Goal: Check status: Check status

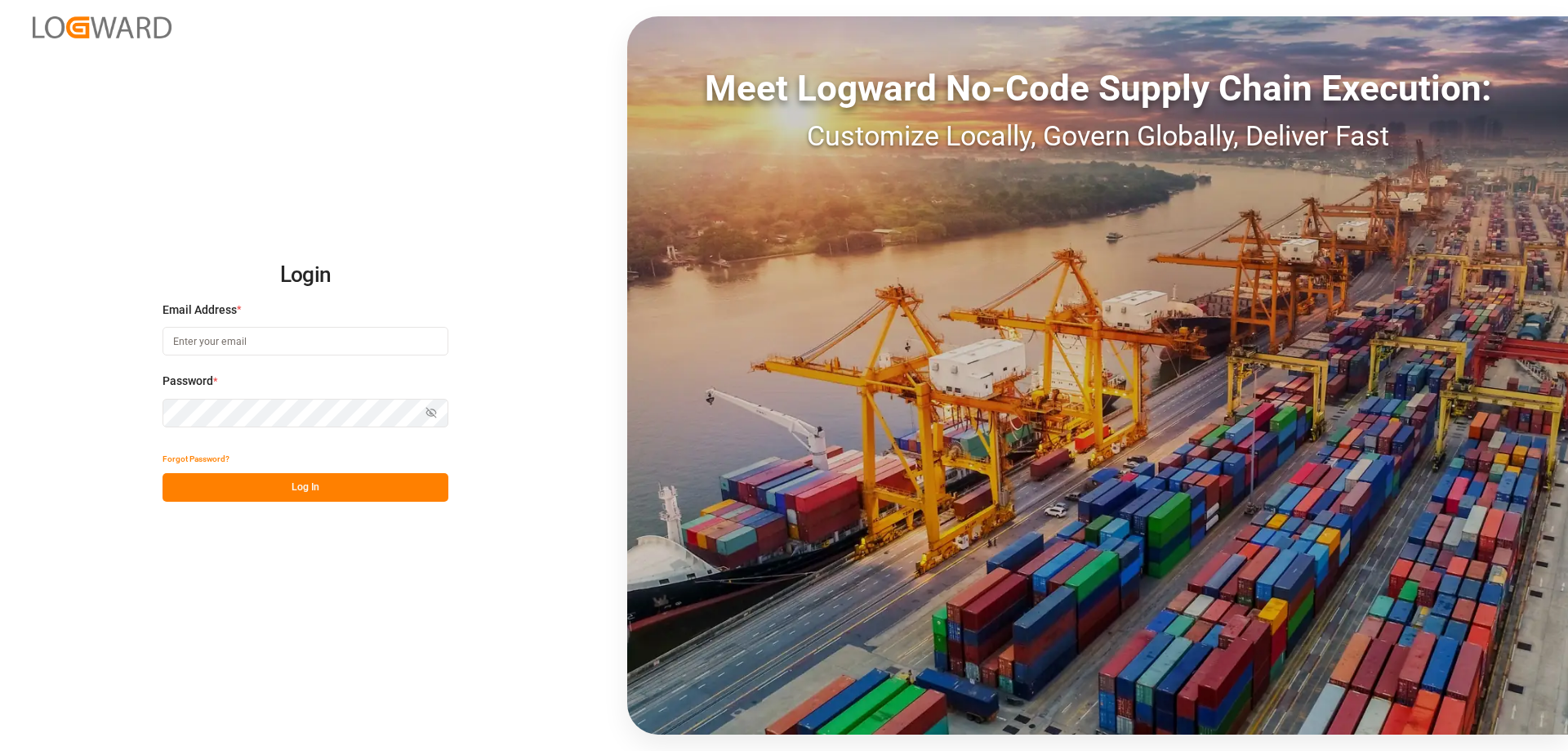
type input "[PERSON_NAME][EMAIL_ADDRESS][DOMAIN_NAME]"
click at [294, 516] on div "Login Email Address * mara-lynn.tan@leschaco.com Password * Show password Forgo…" at bounding box center [784, 375] width 1568 height 751
click at [282, 492] on button "Log In" at bounding box center [306, 486] width 286 height 28
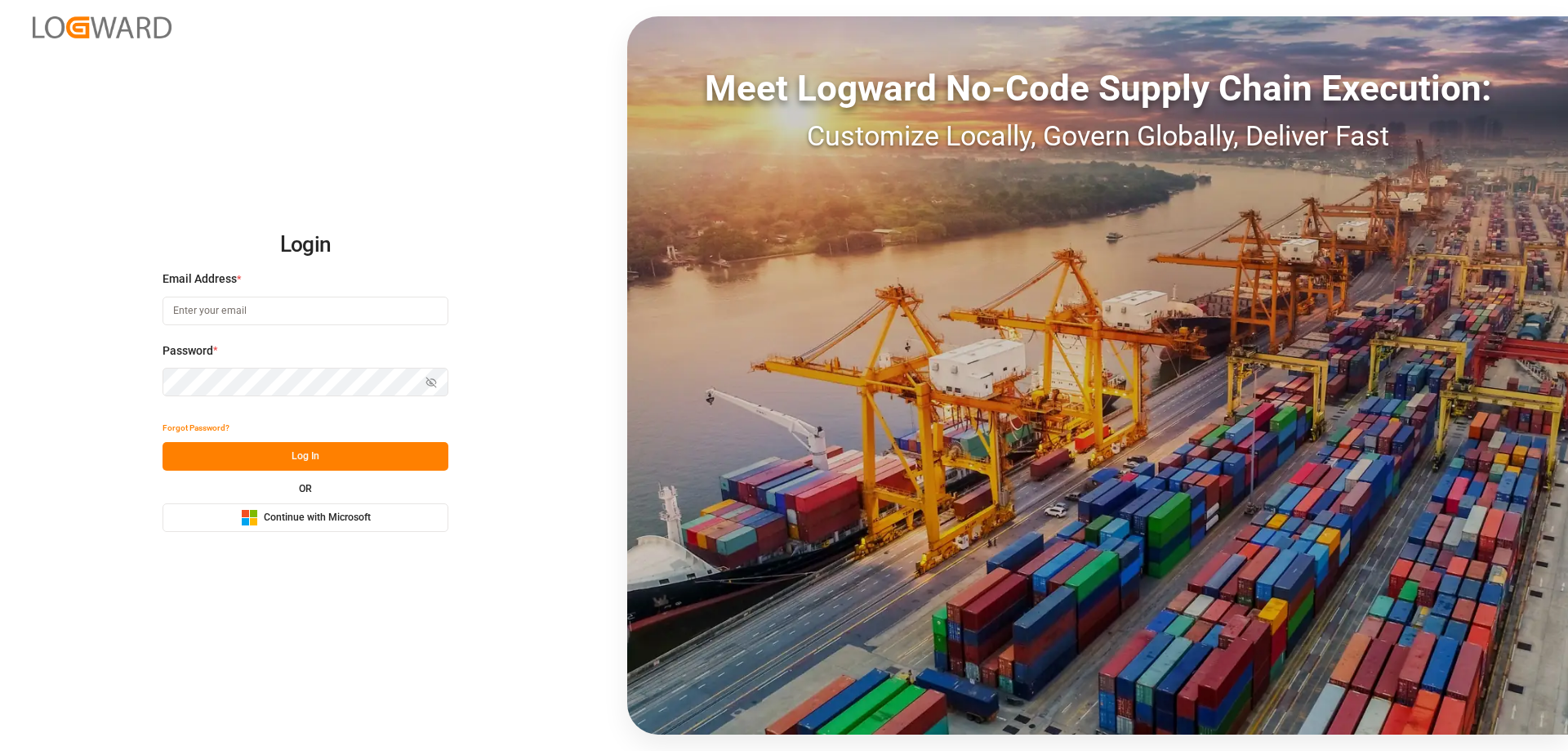
type input "[PERSON_NAME][EMAIL_ADDRESS][DOMAIN_NAME]"
click at [324, 451] on button "Log In" at bounding box center [306, 456] width 286 height 28
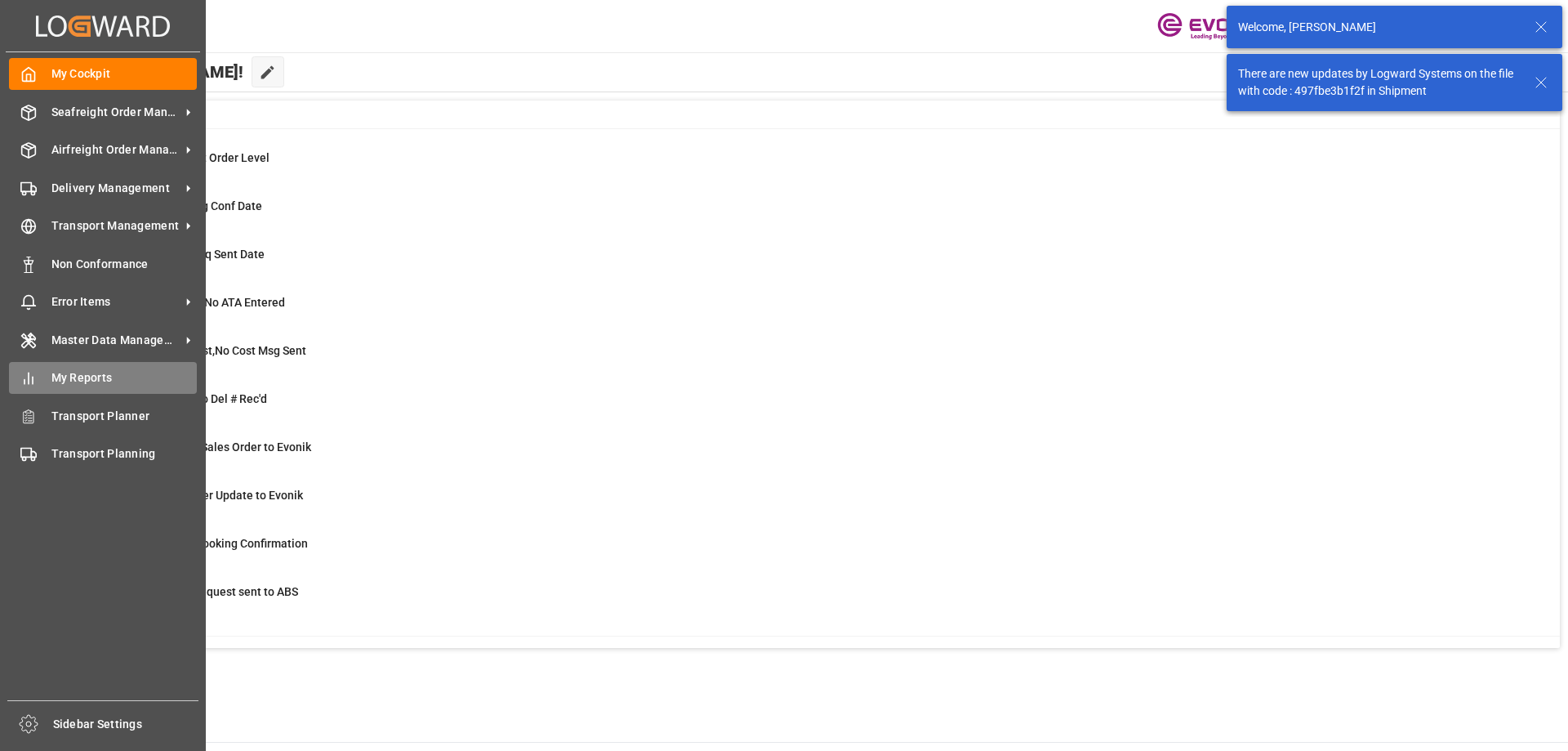
click at [106, 367] on div "My Reports My Reports" at bounding box center [102, 378] width 187 height 32
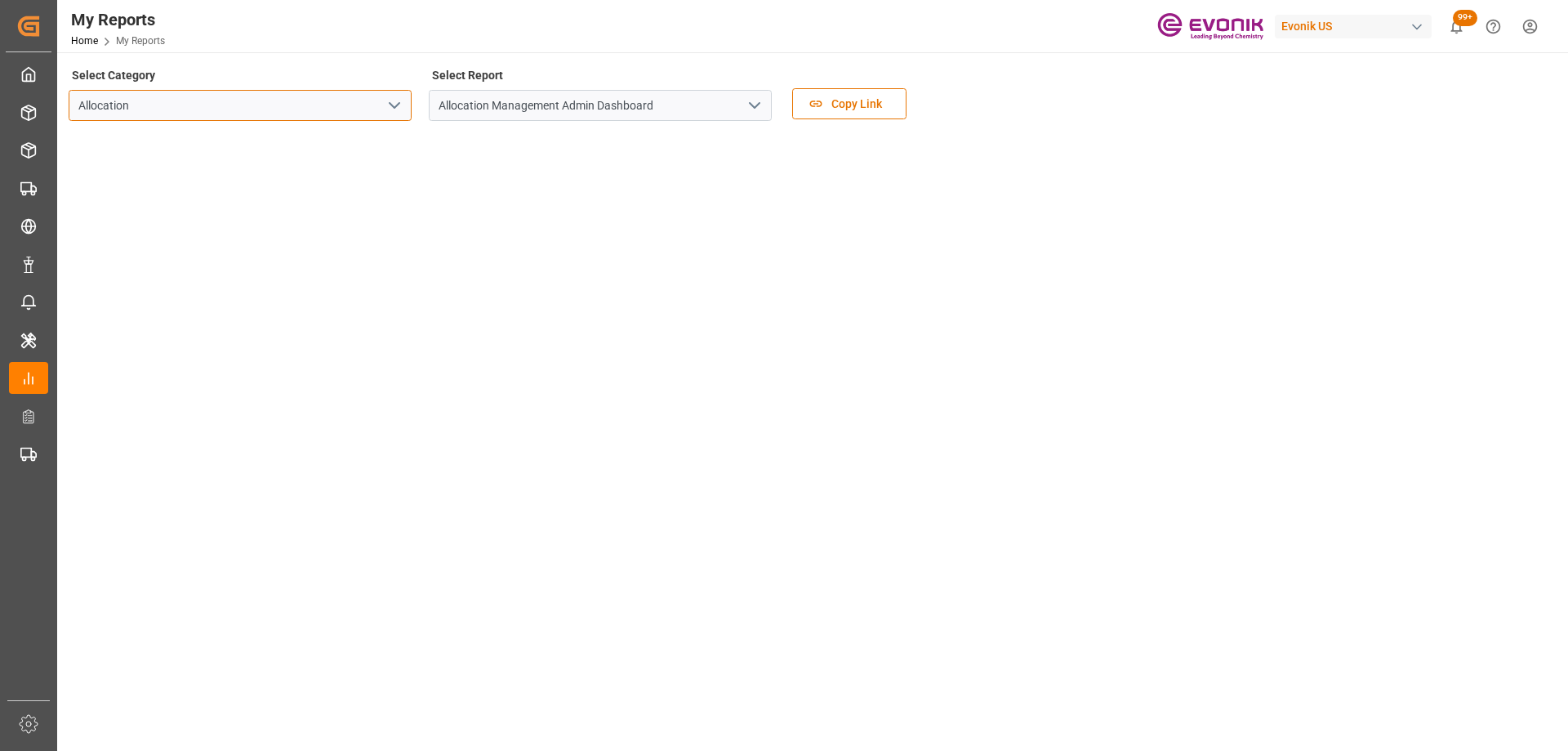
click at [401, 120] on input "Allocation" at bounding box center [240, 105] width 343 height 31
click at [395, 108] on polyline "open menu" at bounding box center [394, 105] width 9 height 5
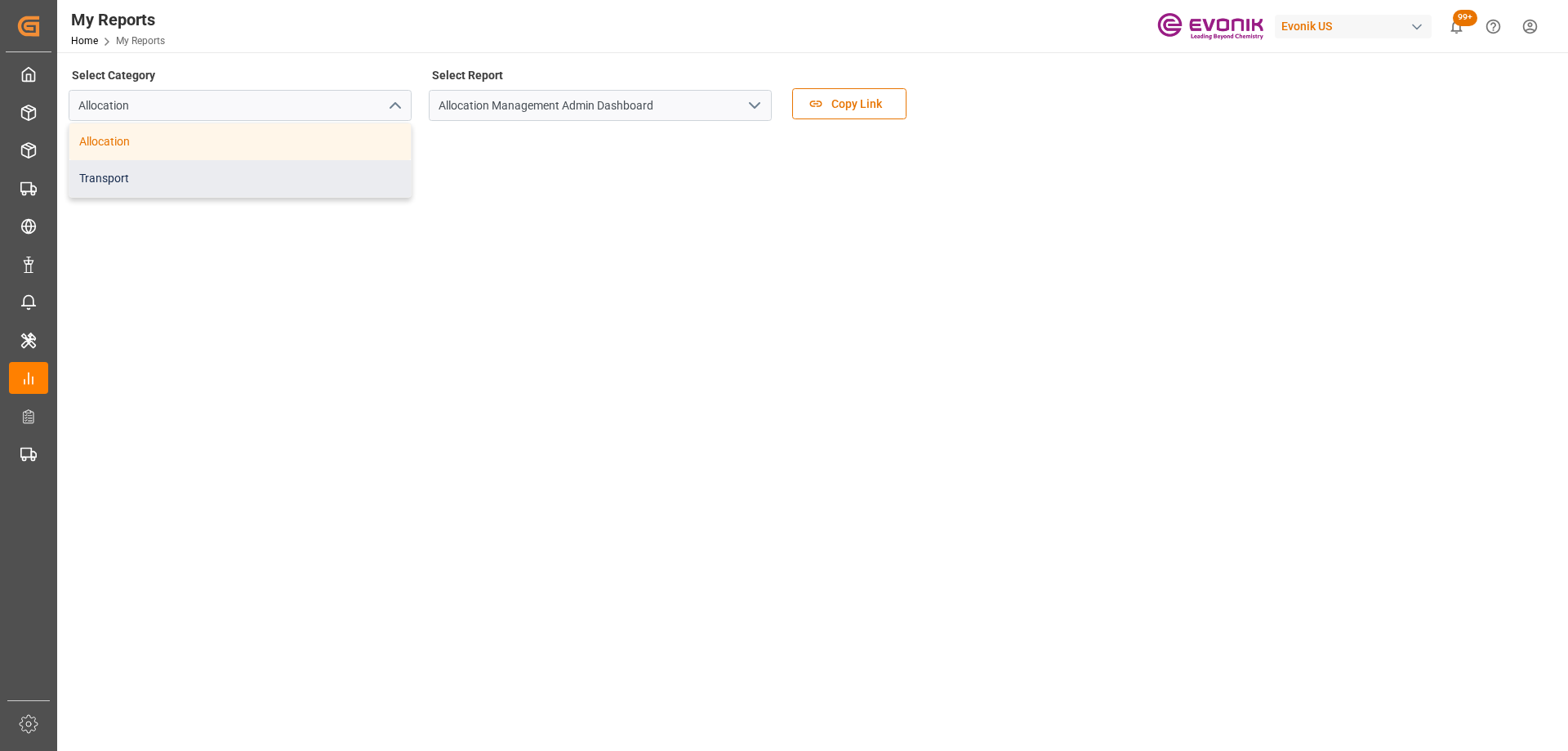
click at [313, 178] on div "Transport" at bounding box center [240, 178] width 342 height 37
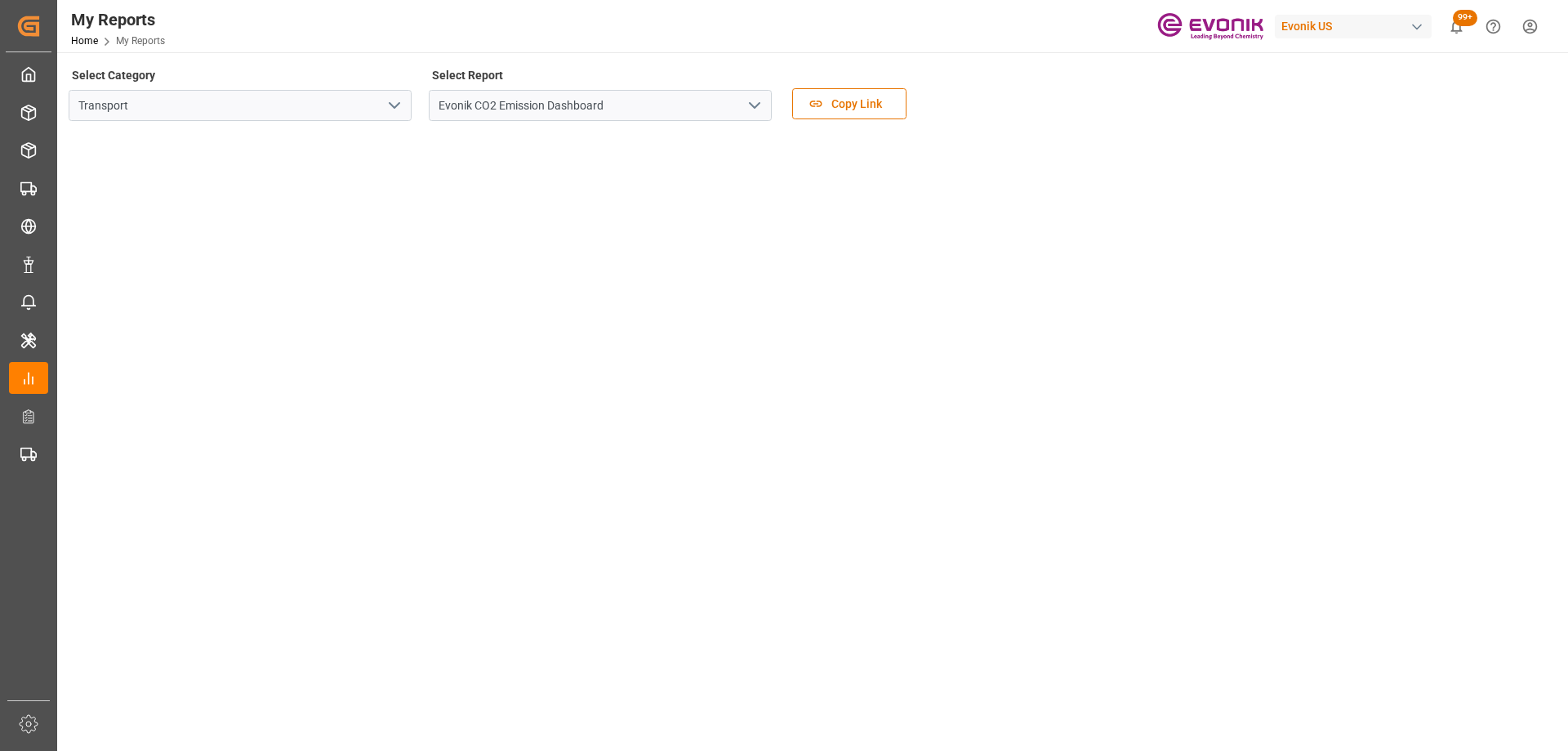
click at [745, 101] on icon "open menu" at bounding box center [754, 105] width 20 height 20
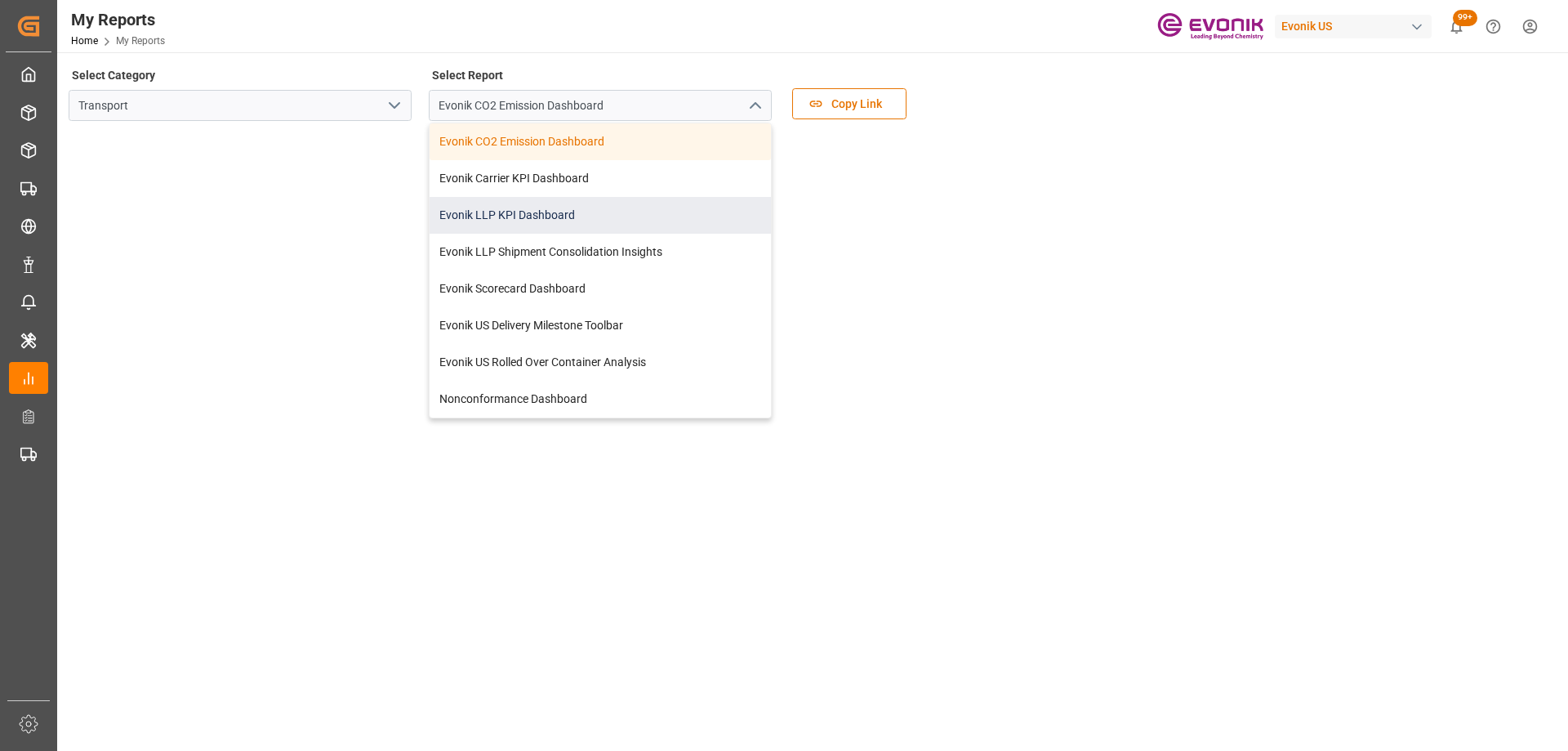
click at [611, 199] on div "Evonik LLP KPI Dashboard" at bounding box center [600, 215] width 342 height 37
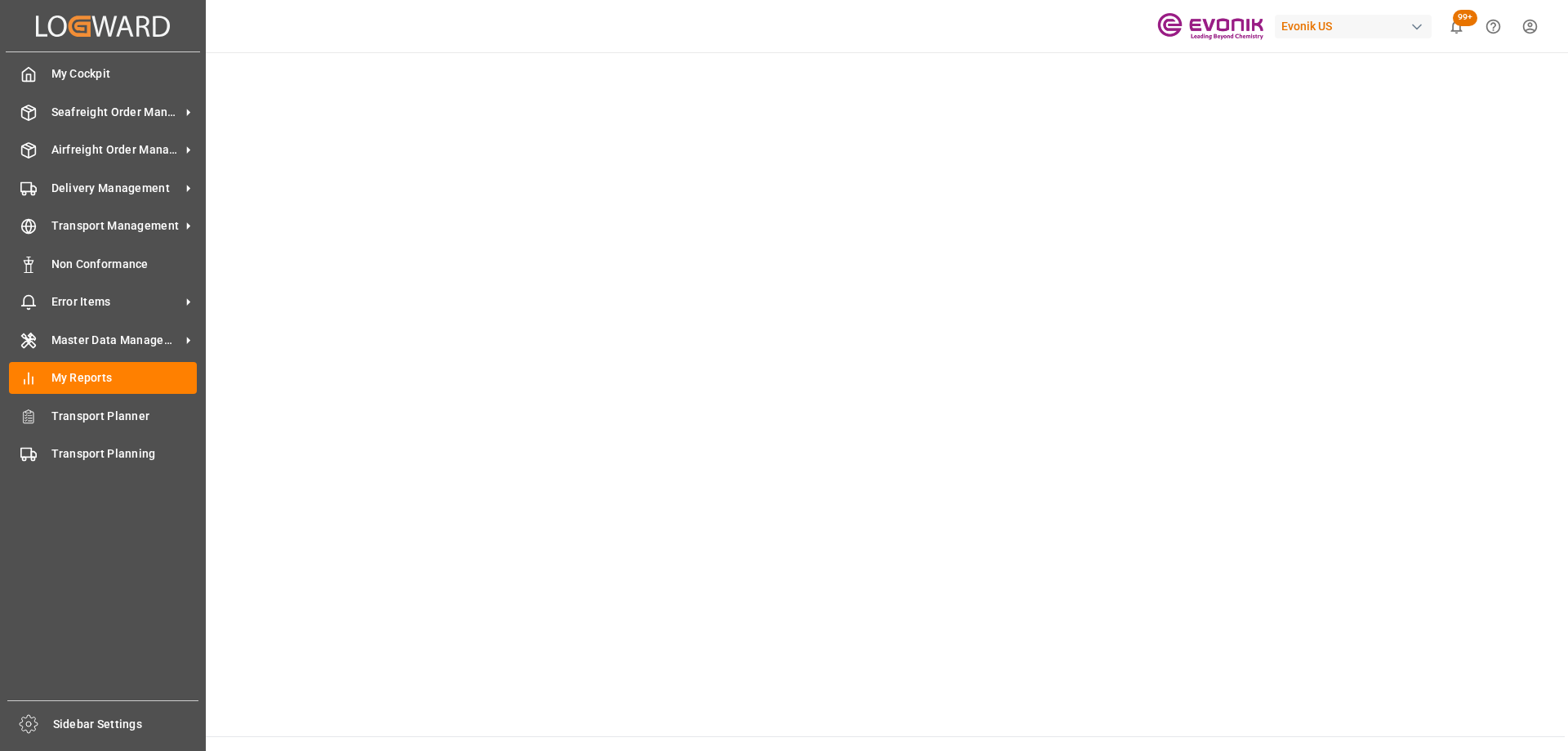
scroll to position [843, 0]
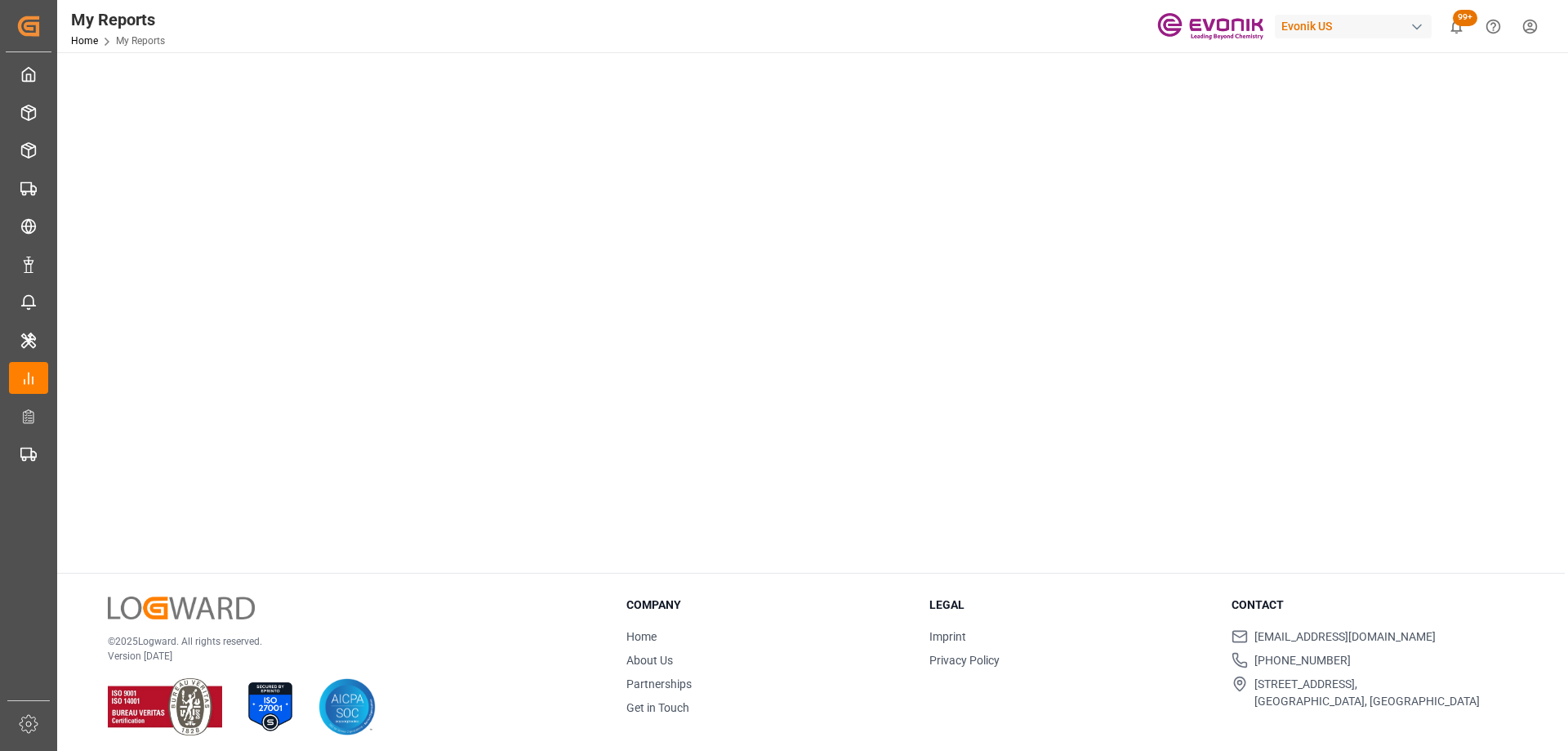
click at [336, 610] on div "© 2025 Logward. All rights reserved. Version [DATE]" at bounding box center [347, 666] width 478 height 140
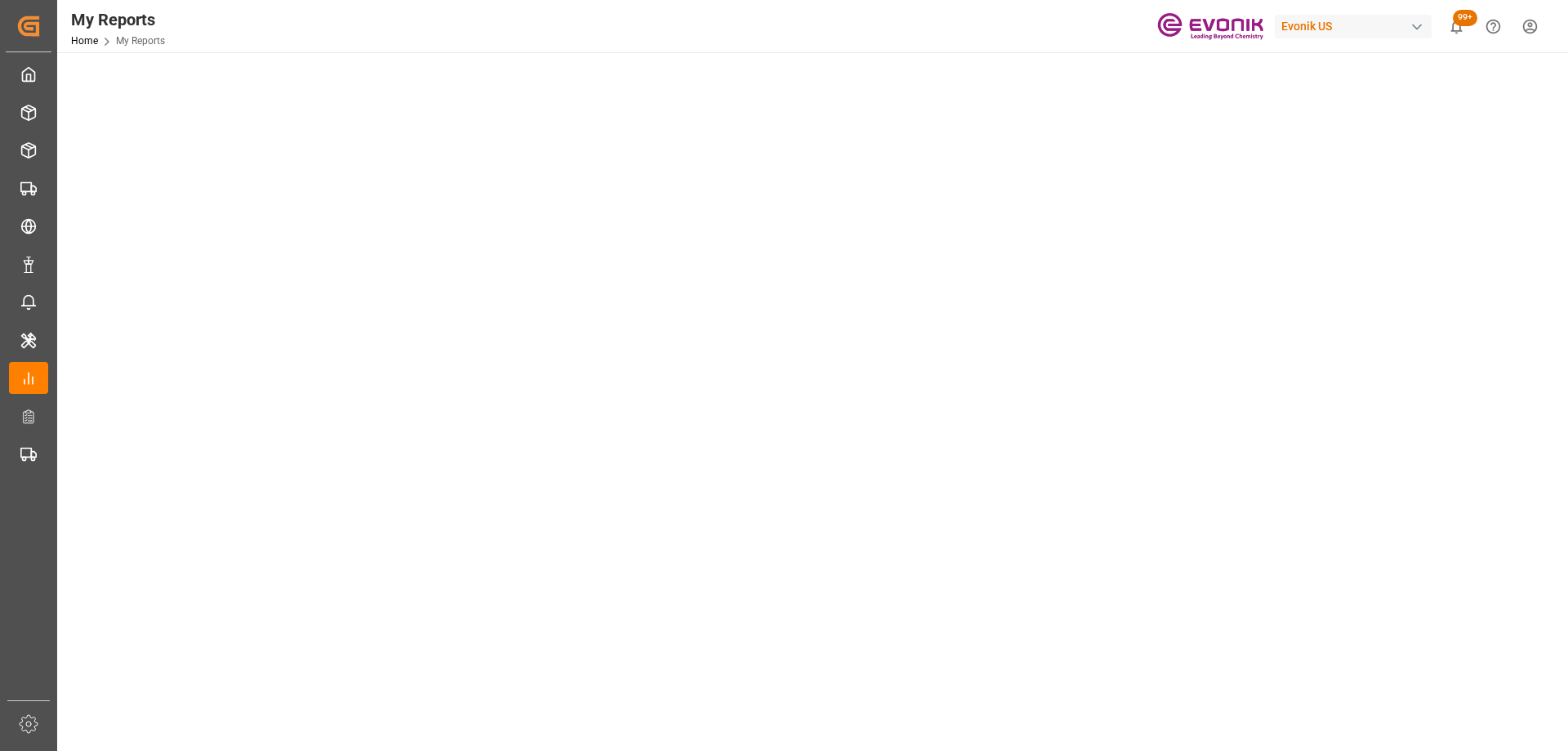
scroll to position [679, 0]
click at [1413, 518] on tableau-viz at bounding box center [811, 89] width 1482 height 1268
click at [396, 103] on icon "open menu" at bounding box center [394, 105] width 20 height 20
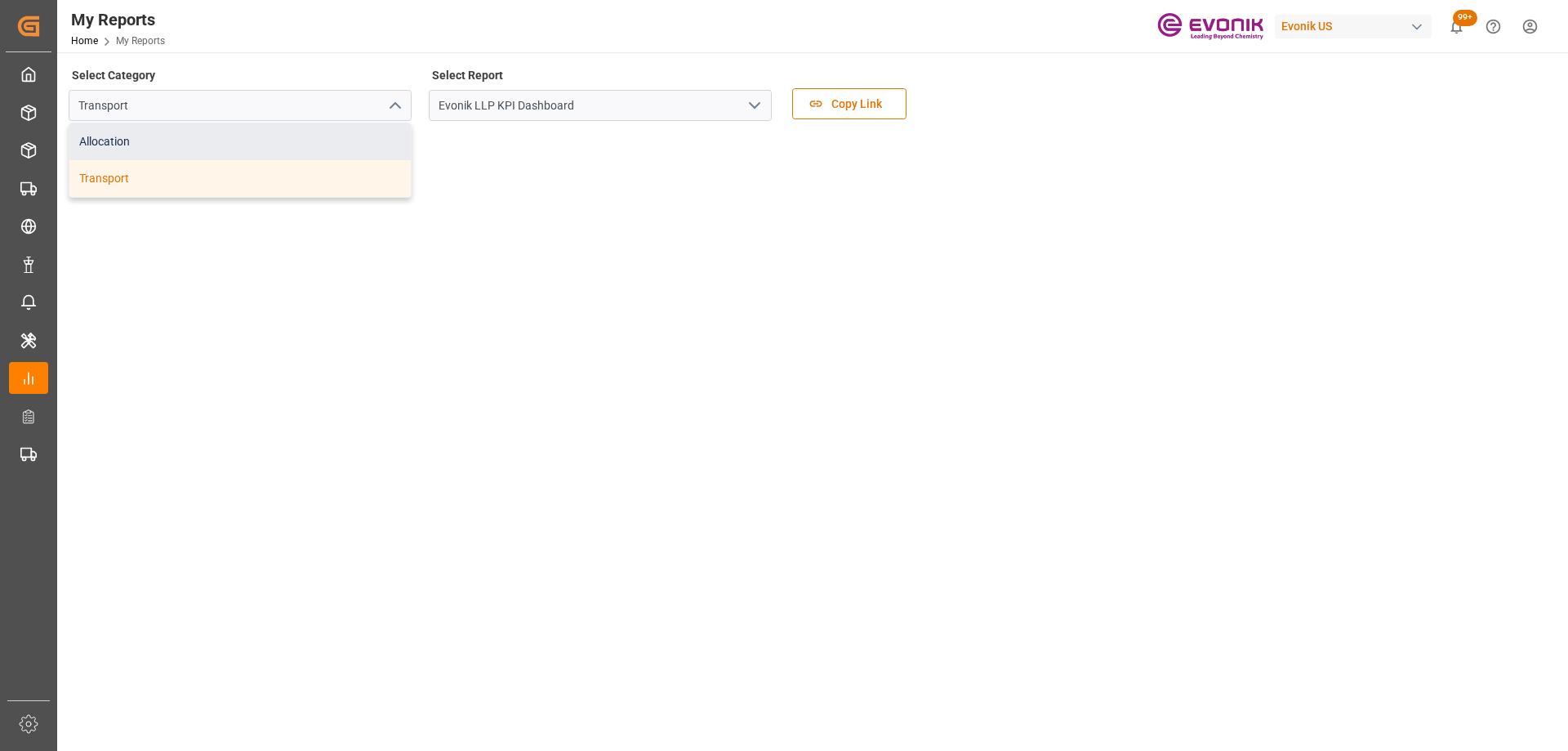
click at [276, 131] on div "Allocation" at bounding box center [240, 141] width 342 height 37
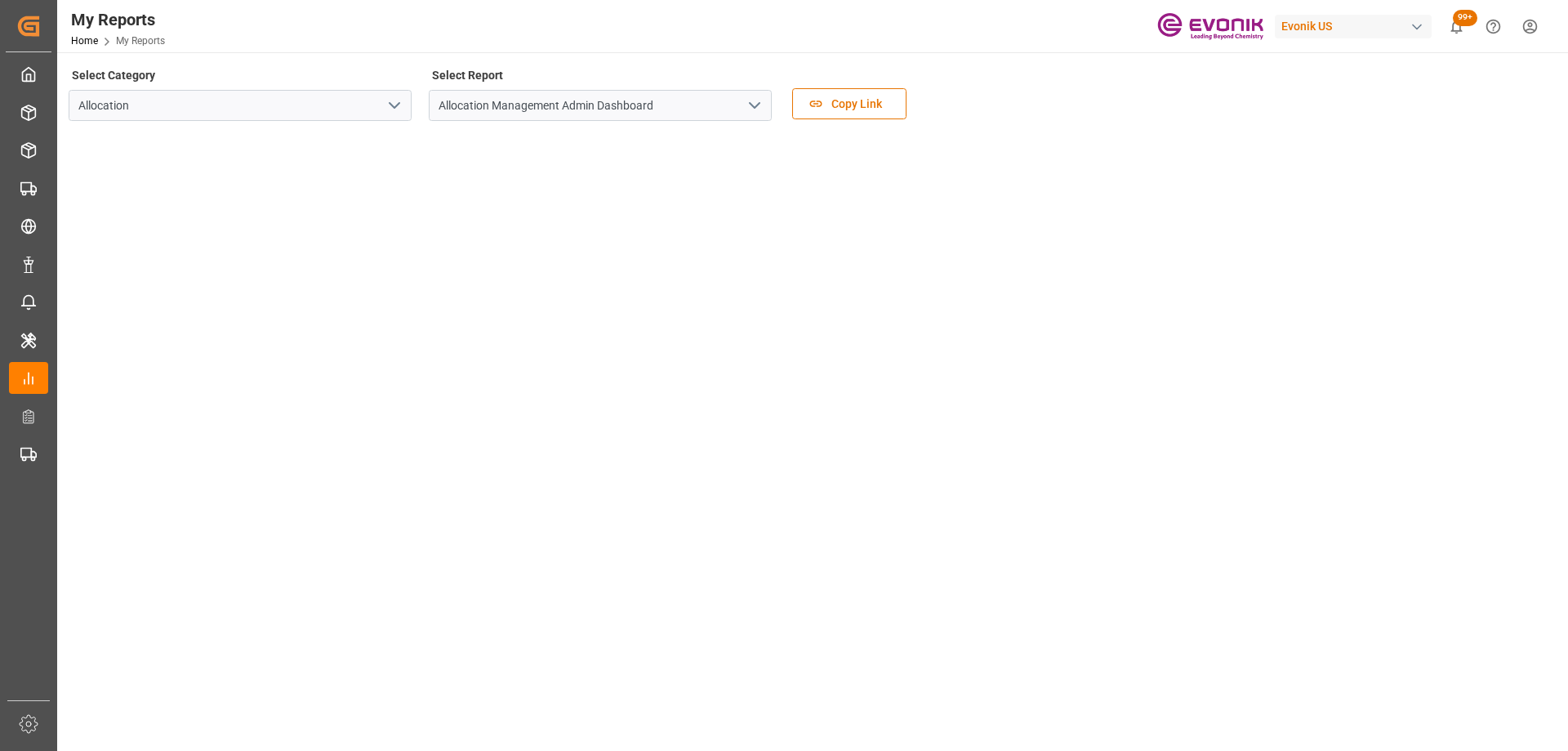
click at [761, 109] on icon "open menu" at bounding box center [754, 105] width 20 height 20
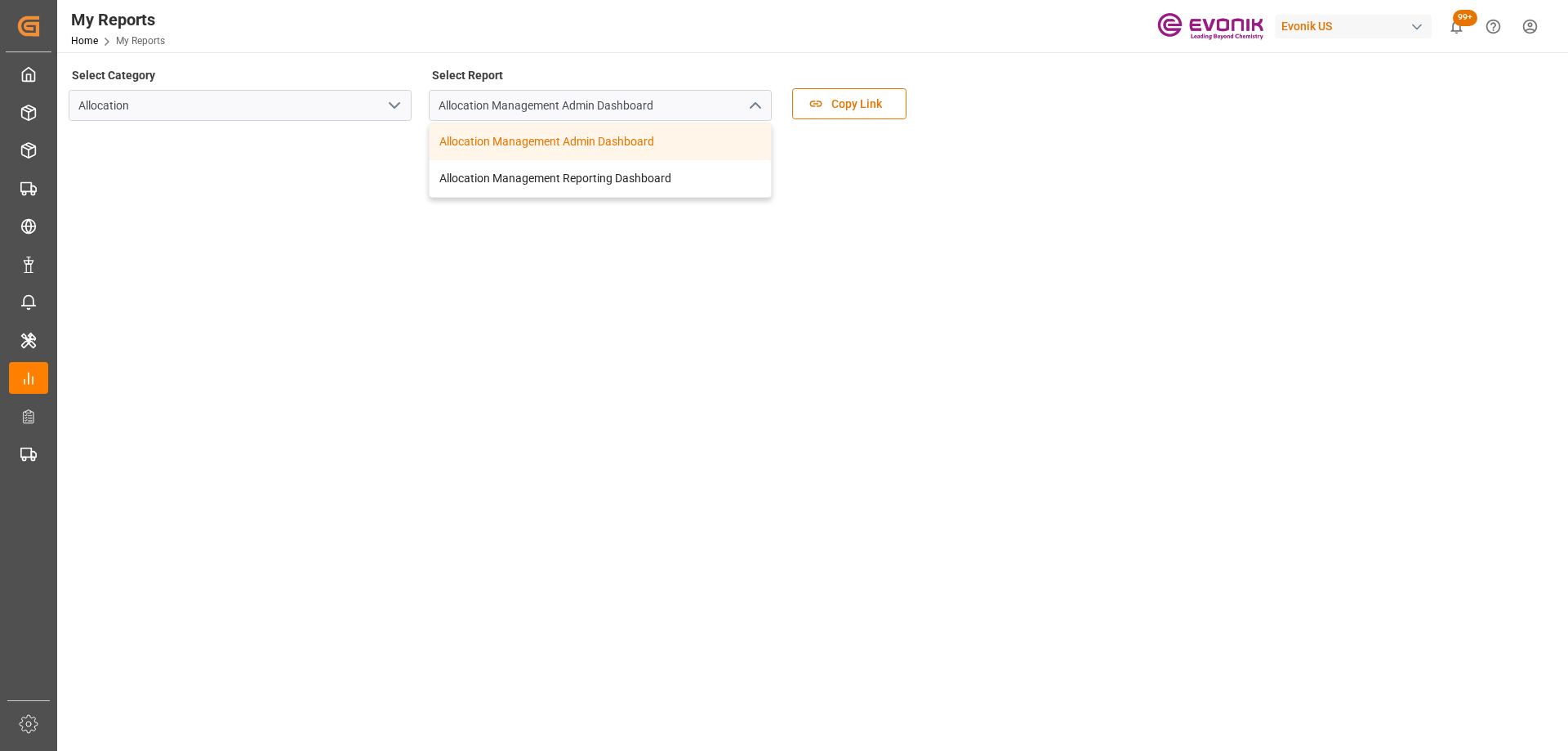
click at [1014, 81] on div "Select Category Allocation Select Report Allocation Management Admin Dashboard …" at bounding box center [811, 98] width 1485 height 69
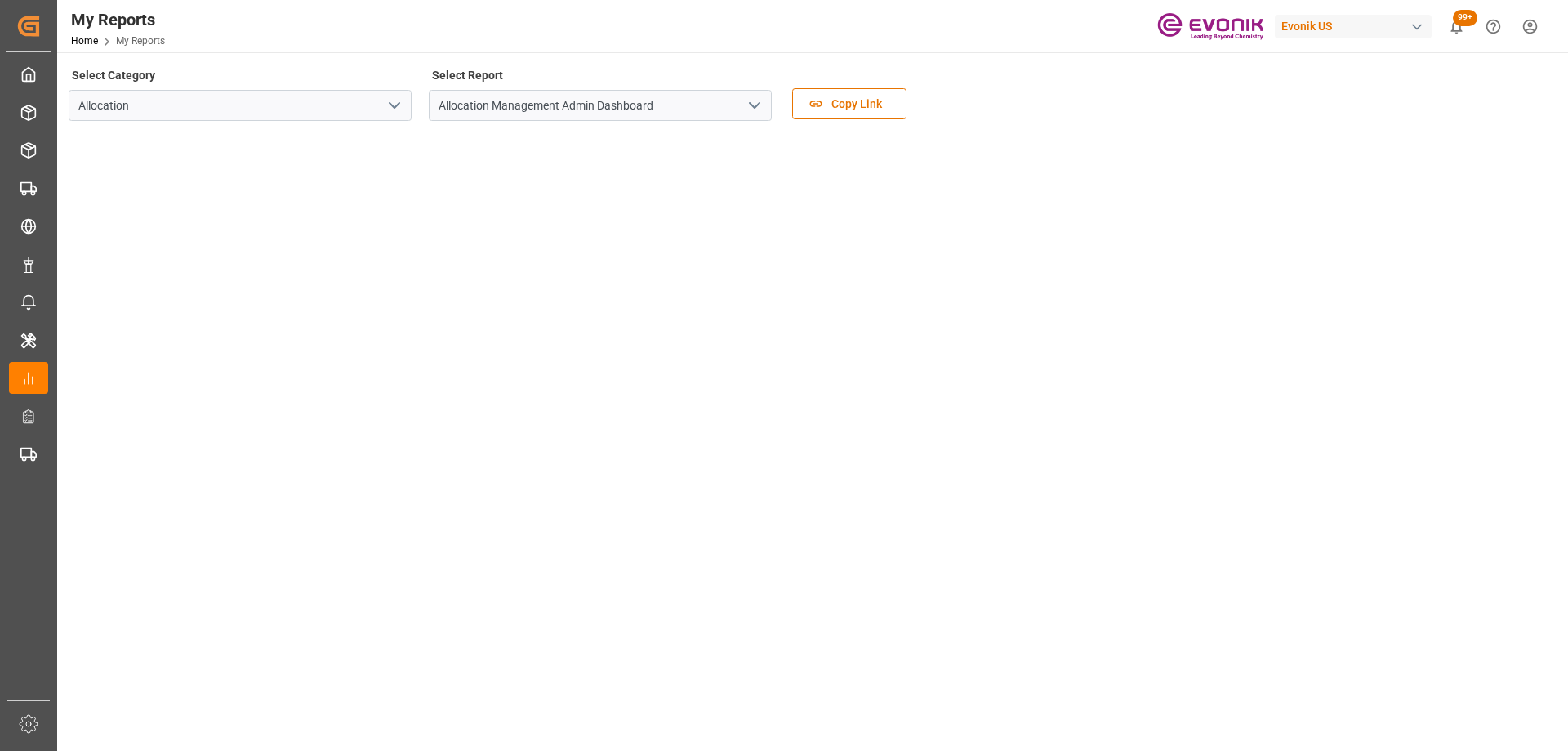
click at [383, 97] on button "open menu" at bounding box center [394, 106] width 25 height 26
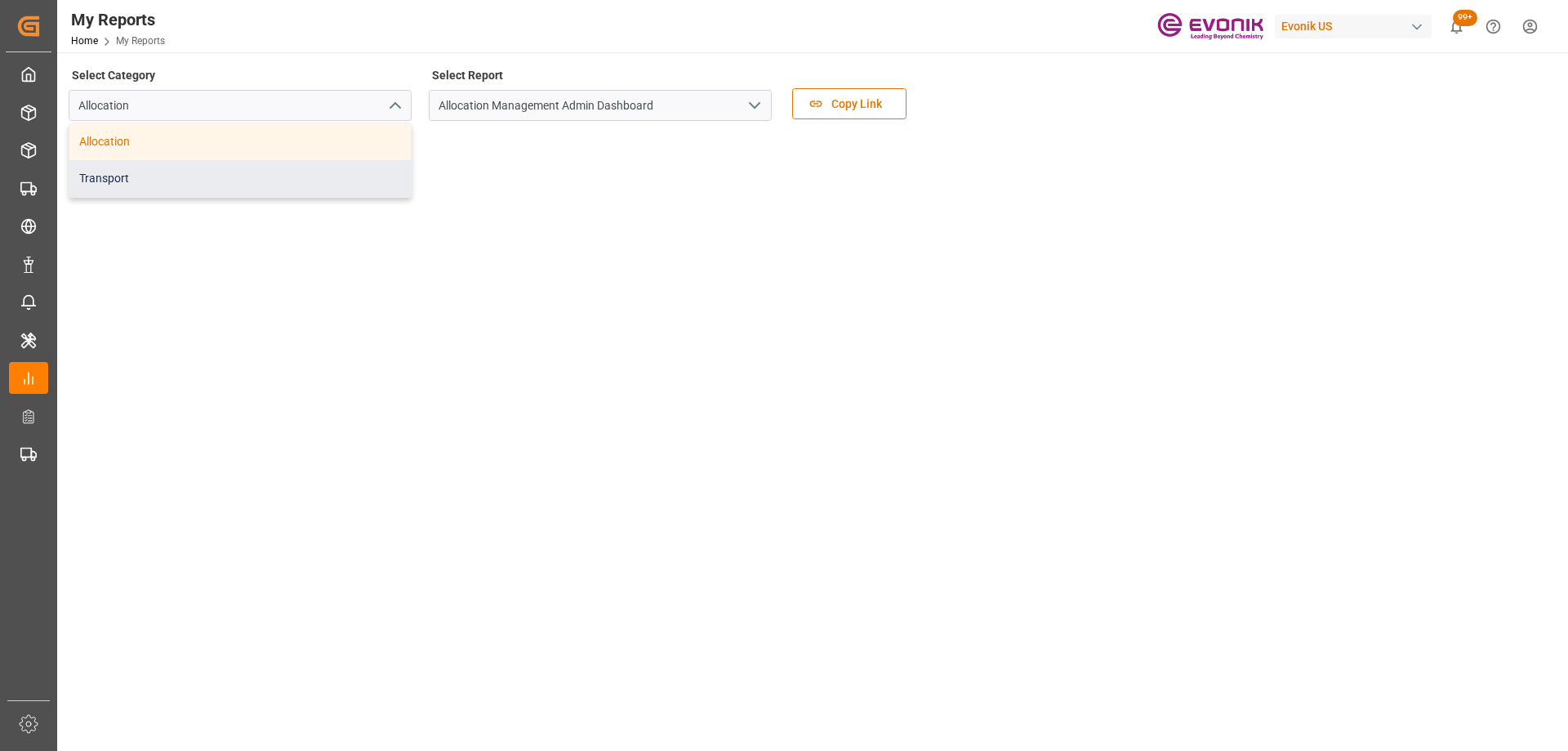
click at [181, 179] on div "Transport" at bounding box center [240, 178] width 342 height 37
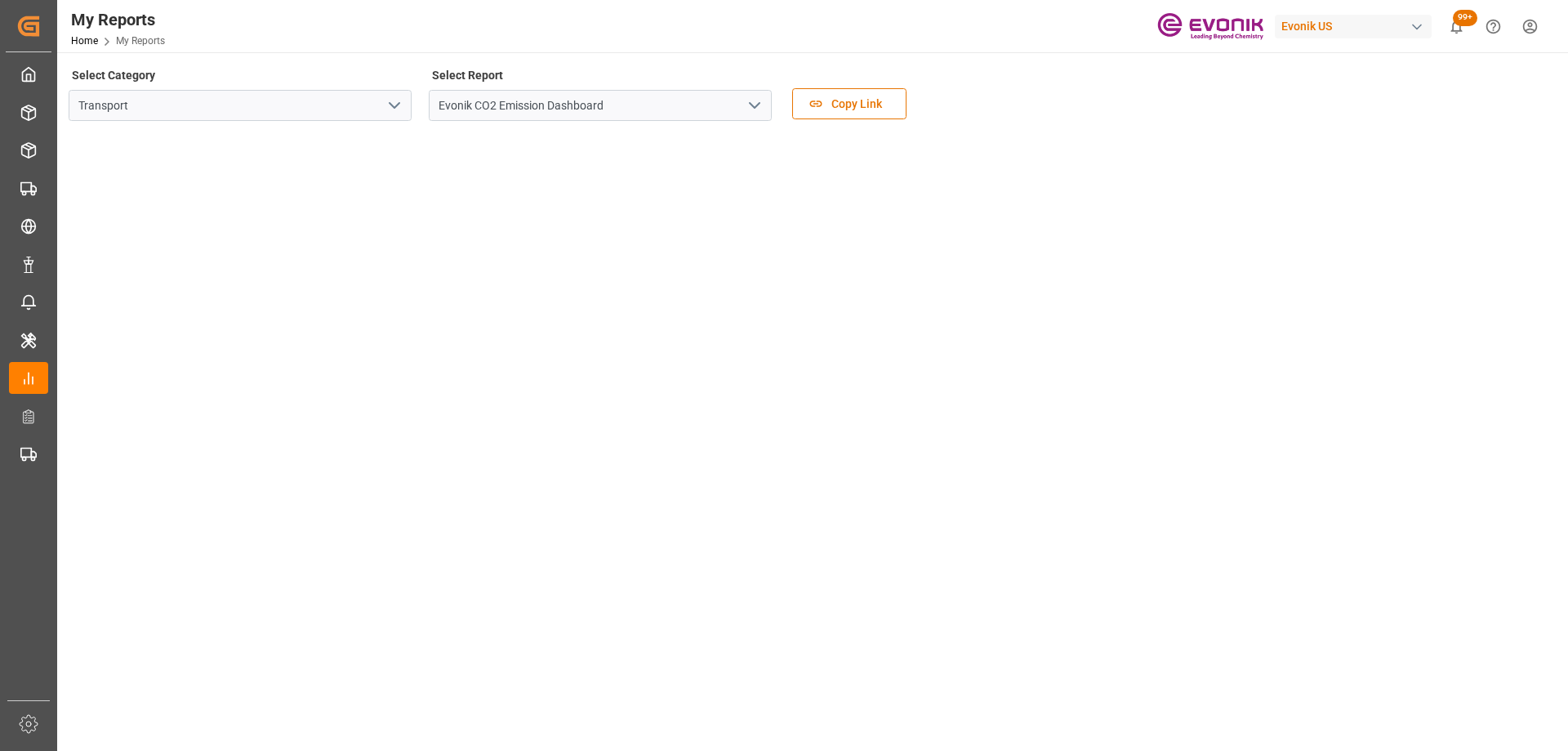
click at [759, 105] on icon "open menu" at bounding box center [754, 105] width 20 height 20
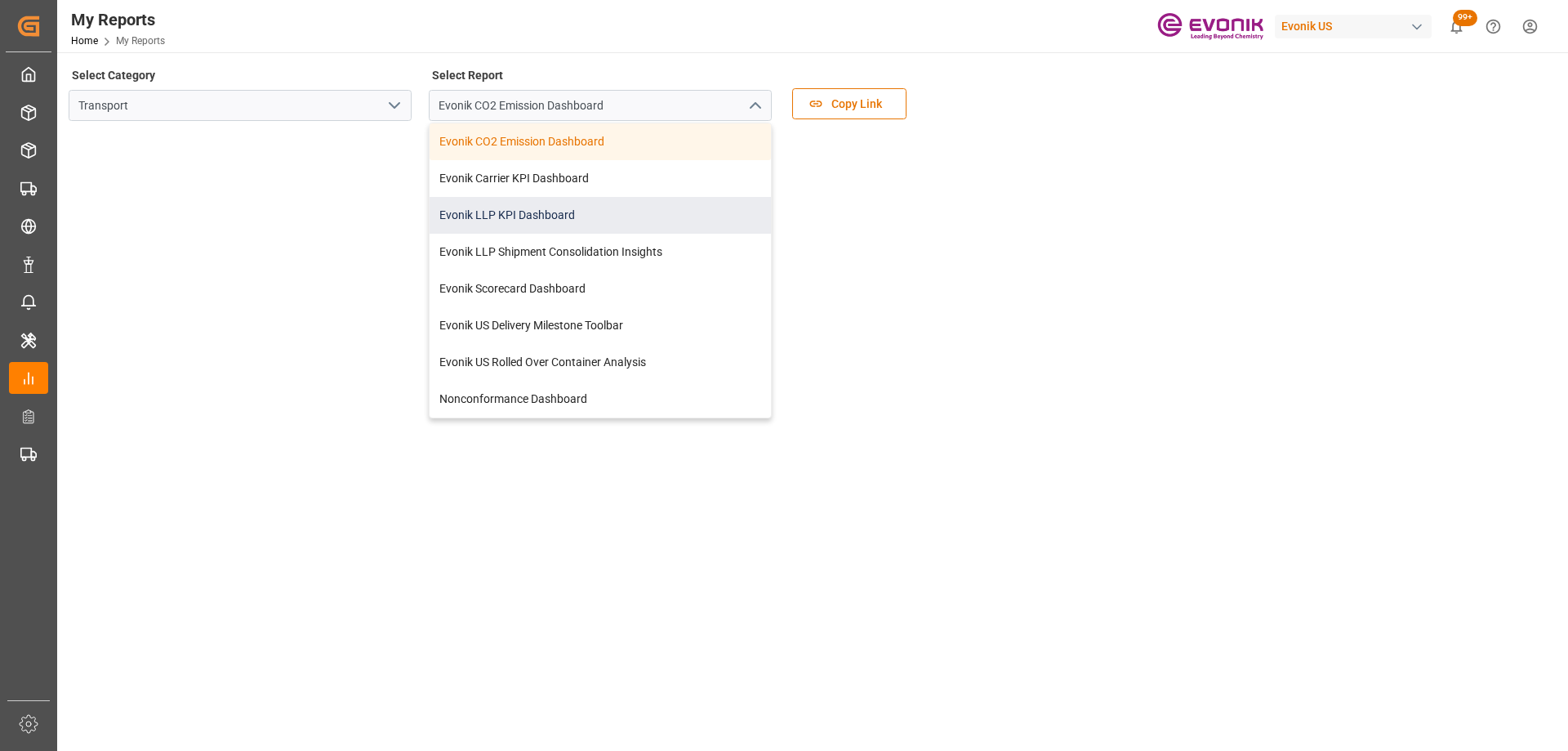
click at [619, 208] on div "Evonik LLP KPI Dashboard" at bounding box center [600, 215] width 342 height 37
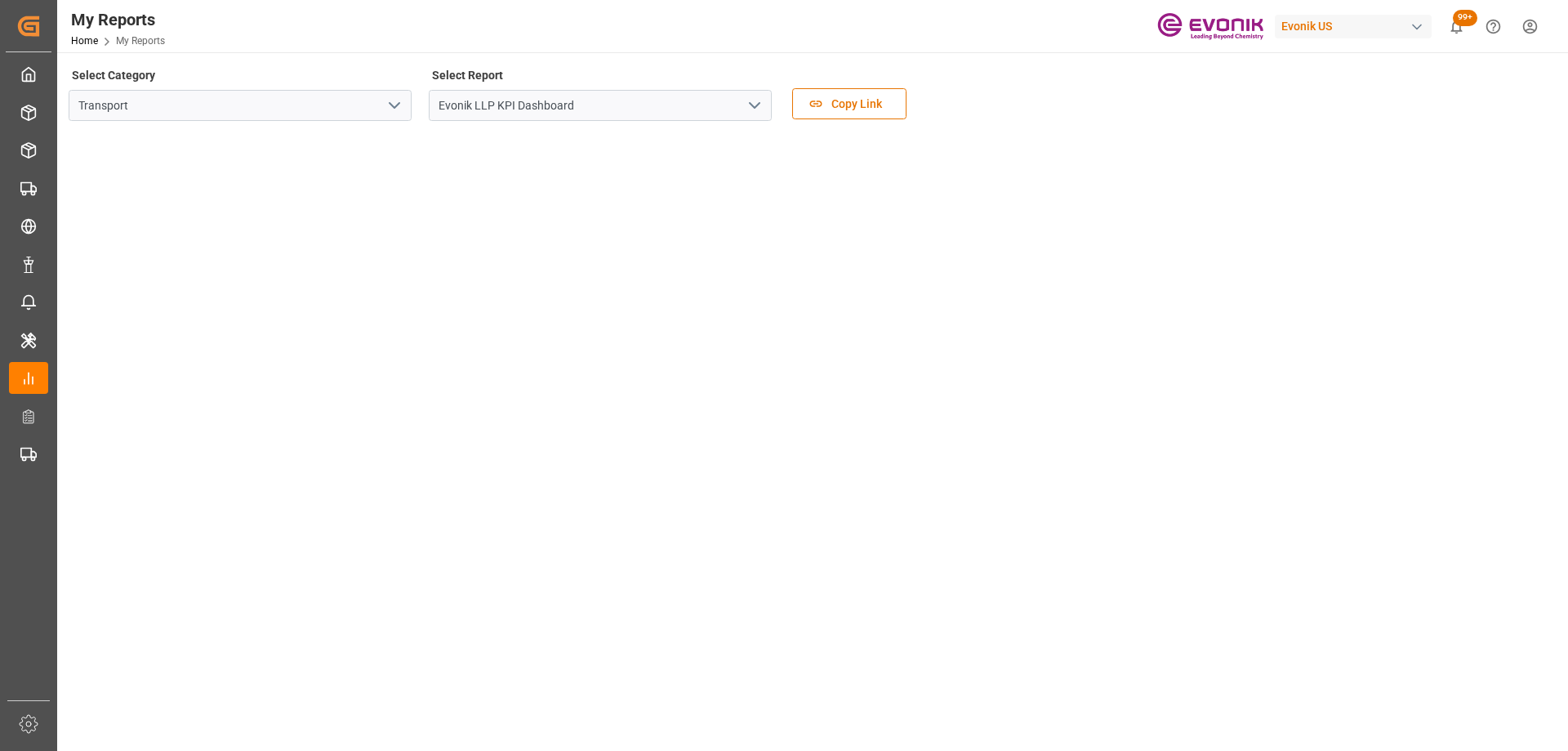
click at [395, 100] on icon "open menu" at bounding box center [394, 105] width 20 height 20
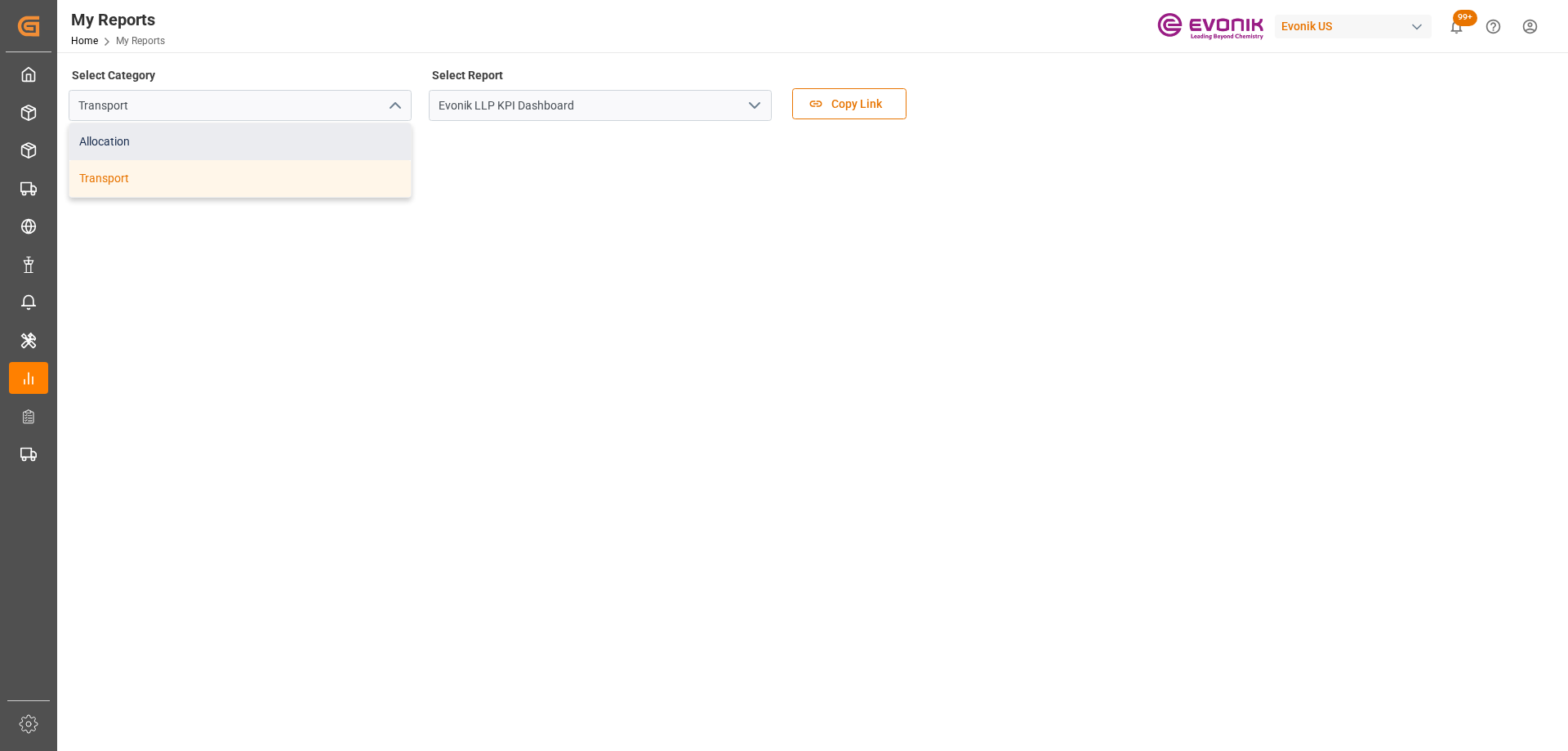
click at [229, 152] on div "Allocation" at bounding box center [240, 141] width 342 height 37
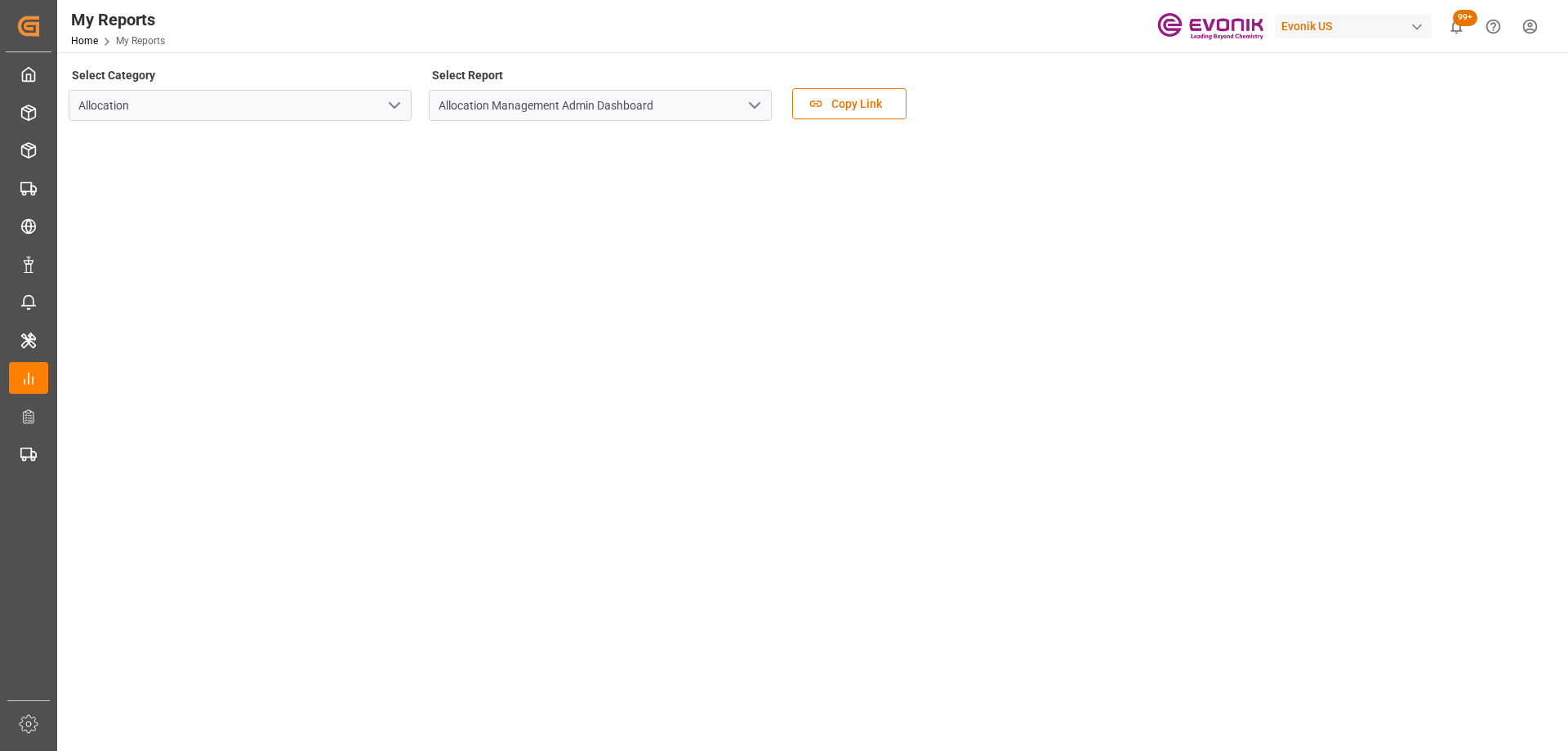
scroll to position [81, 0]
